Goal: Task Accomplishment & Management: Use online tool/utility

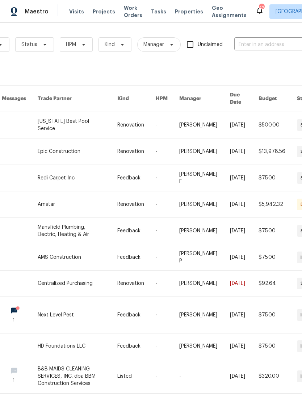
scroll to position [0, 72]
click at [285, 47] on input "text" at bounding box center [270, 44] width 72 height 11
type input "9921"
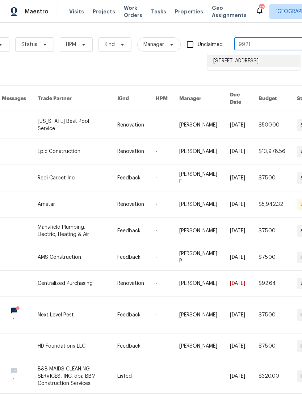
click at [266, 67] on li "[STREET_ADDRESS]" at bounding box center [254, 61] width 93 height 12
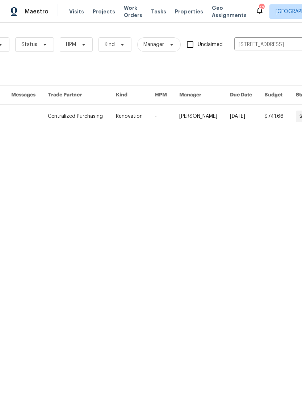
click at [93, 115] on link at bounding box center [82, 116] width 68 height 23
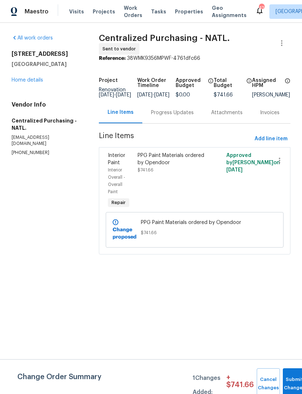
click at [29, 78] on link "Home details" at bounding box center [28, 80] width 32 height 5
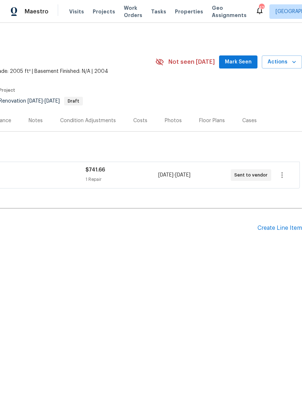
scroll to position [0, 107]
click at [282, 230] on div "Create Line Item" at bounding box center [280, 228] width 45 height 7
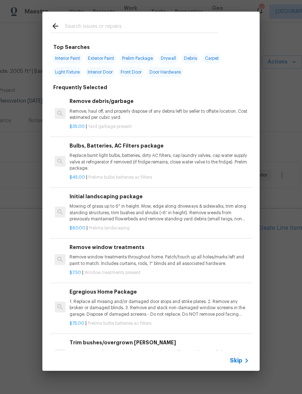
click at [72, 59] on span "Interior Paint" at bounding box center [67, 58] width 29 height 10
type input "Interior Paint"
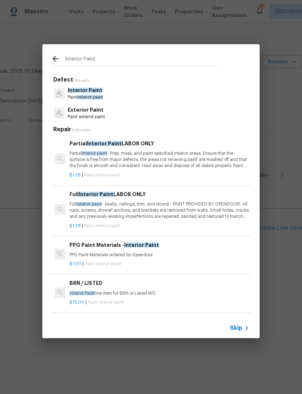
click at [134, 91] on div "Interior Paint Paint interior paint" at bounding box center [151, 94] width 200 height 20
click at [176, 212] on p "Full Interior paint - (walls, ceilings, trim, and doors) - PAINT PROVIDED BY OP…" at bounding box center [160, 210] width 180 height 18
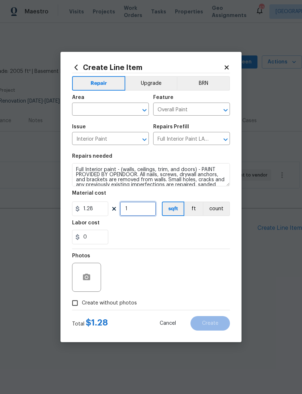
click at [143, 213] on input "1" at bounding box center [138, 208] width 36 height 14
click at [142, 210] on input "1" at bounding box center [138, 208] width 36 height 14
type input "2005"
click at [174, 242] on div "0" at bounding box center [151, 237] width 158 height 14
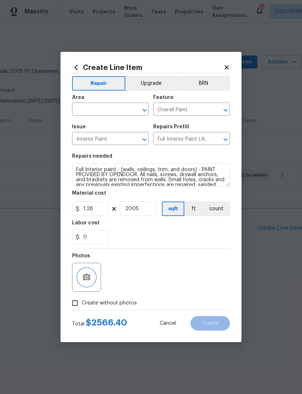
click at [95, 281] on button "button" at bounding box center [86, 276] width 17 height 17
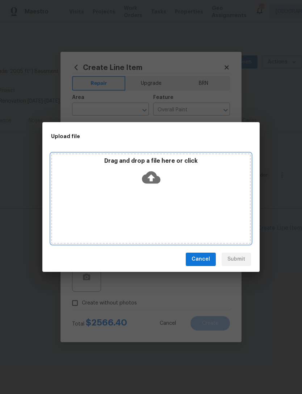
click at [141, 179] on div "Drag and drop a file here or click" at bounding box center [151, 172] width 198 height 31
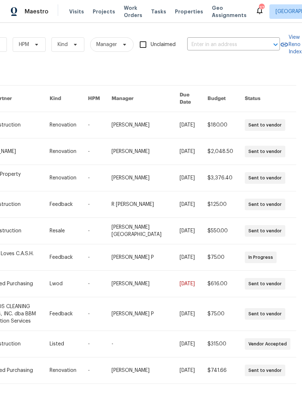
scroll to position [0, 119]
click at [244, 46] on input "text" at bounding box center [223, 44] width 72 height 11
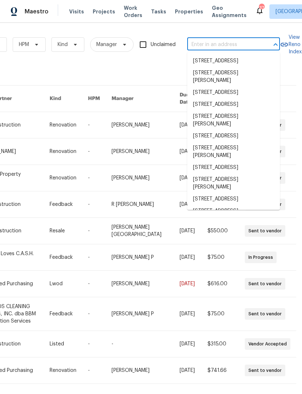
scroll to position [0, 0]
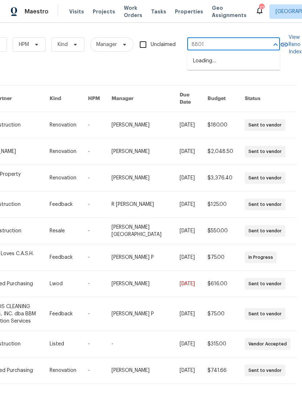
type input "8801"
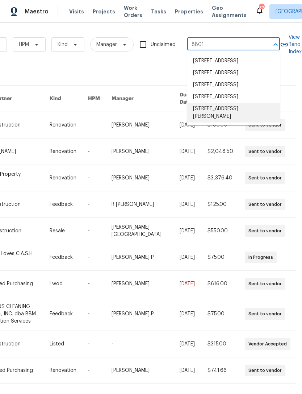
click at [238, 122] on li "8801 Falcon Crest Dr, McKinney, TX 75072" at bounding box center [233, 113] width 93 height 20
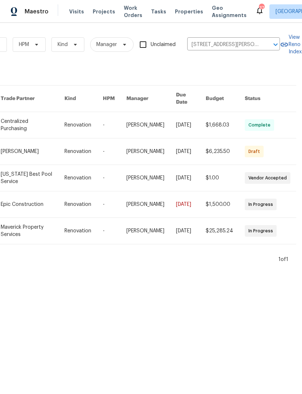
click at [26, 149] on link at bounding box center [33, 151] width 64 height 26
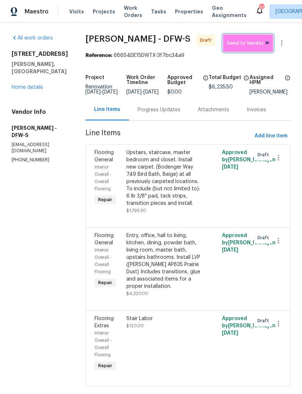
click at [248, 51] on button "Send to Vendor" at bounding box center [248, 42] width 50 height 17
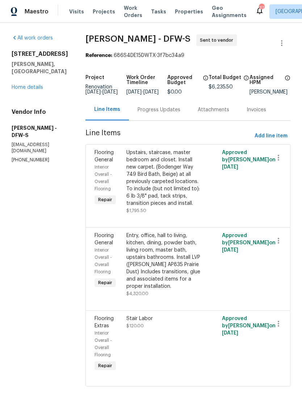
click at [146, 113] on div "Progress Updates" at bounding box center [159, 109] width 43 height 7
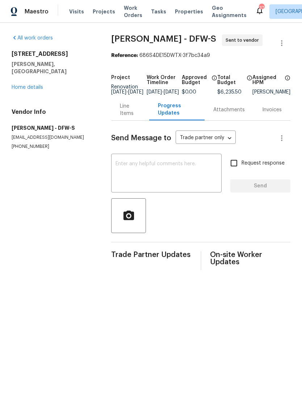
click at [199, 179] on textarea at bounding box center [167, 173] width 102 height 25
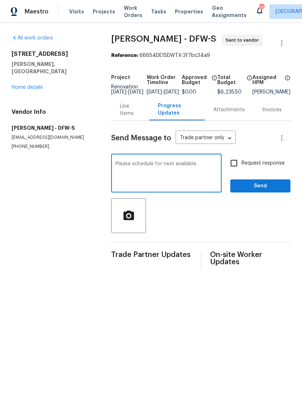
type textarea "Please schedule for next available."
click at [268, 187] on span "Send" at bounding box center [260, 186] width 49 height 9
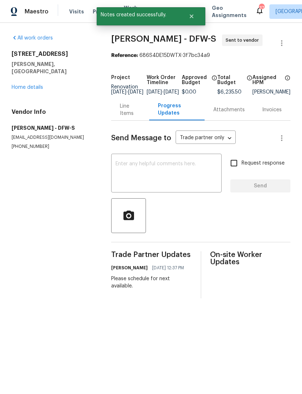
click at [17, 85] on link "Home details" at bounding box center [28, 87] width 32 height 5
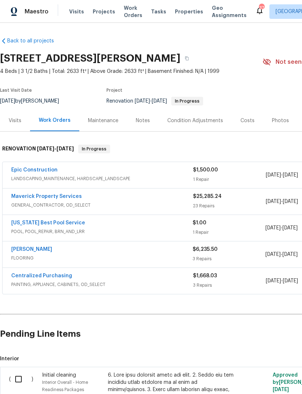
click at [141, 113] on div "Notes" at bounding box center [143, 120] width 32 height 21
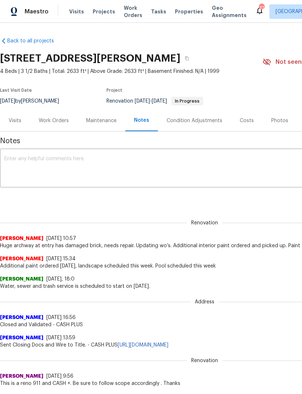
click at [166, 162] on textarea at bounding box center [204, 168] width 401 height 25
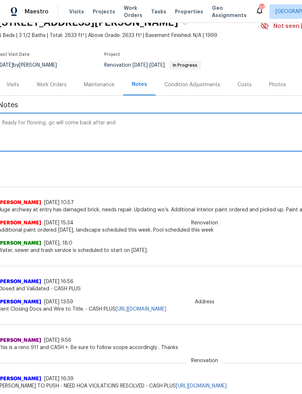
scroll to position [37, 1]
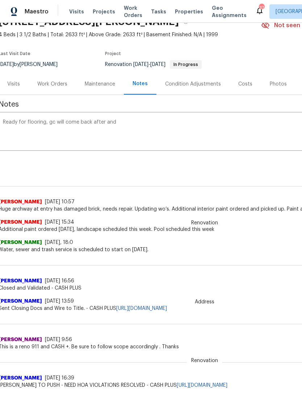
click at [192, 136] on textarea "Ready for flooring, gc will come back after and" at bounding box center [203, 132] width 401 height 25
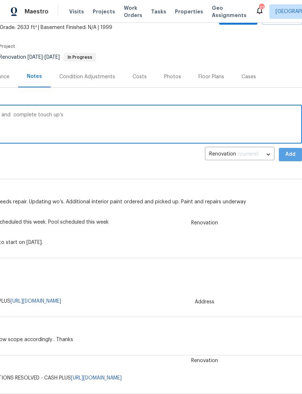
scroll to position [44, 107]
type textarea "Ready for flooring, gc will come back after and complete touch up’s"
click at [289, 157] on span "Add" at bounding box center [291, 154] width 12 height 9
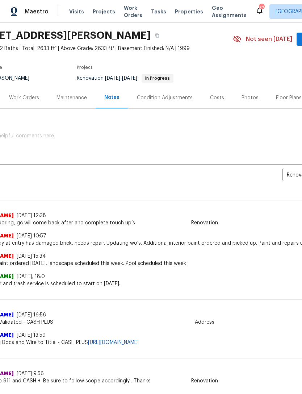
scroll to position [17, 0]
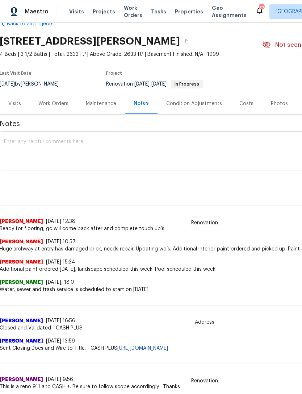
click at [54, 106] on div "Work Orders" at bounding box center [53, 103] width 30 height 7
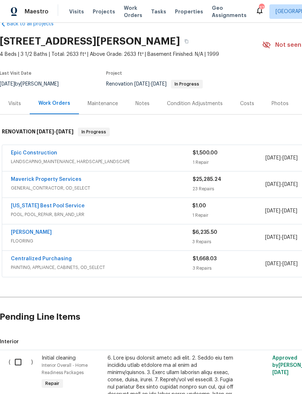
click at [54, 205] on link "[US_STATE] Best Pool Service" at bounding box center [48, 205] width 74 height 5
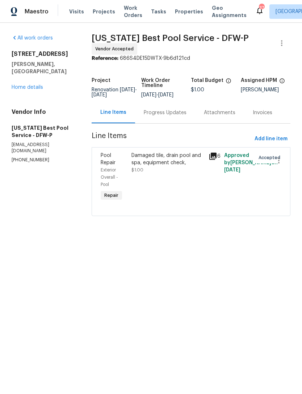
click at [163, 110] on div "Progress Updates" at bounding box center [165, 112] width 60 height 21
